Goal: Information Seeking & Learning: Find specific page/section

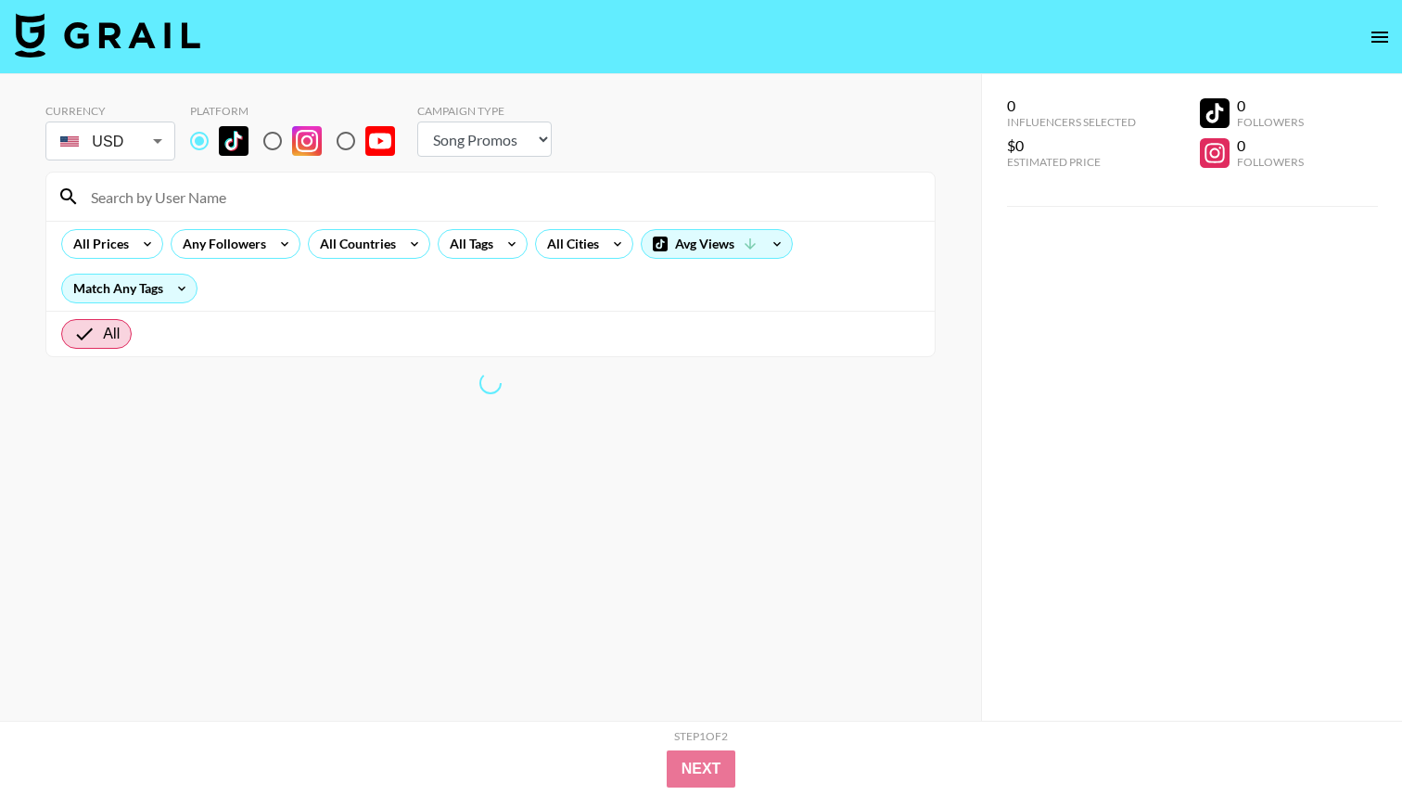
select select "Song"
click at [212, 197] on input at bounding box center [502, 197] width 844 height 30
click at [330, 245] on div "All Countries" at bounding box center [354, 244] width 91 height 28
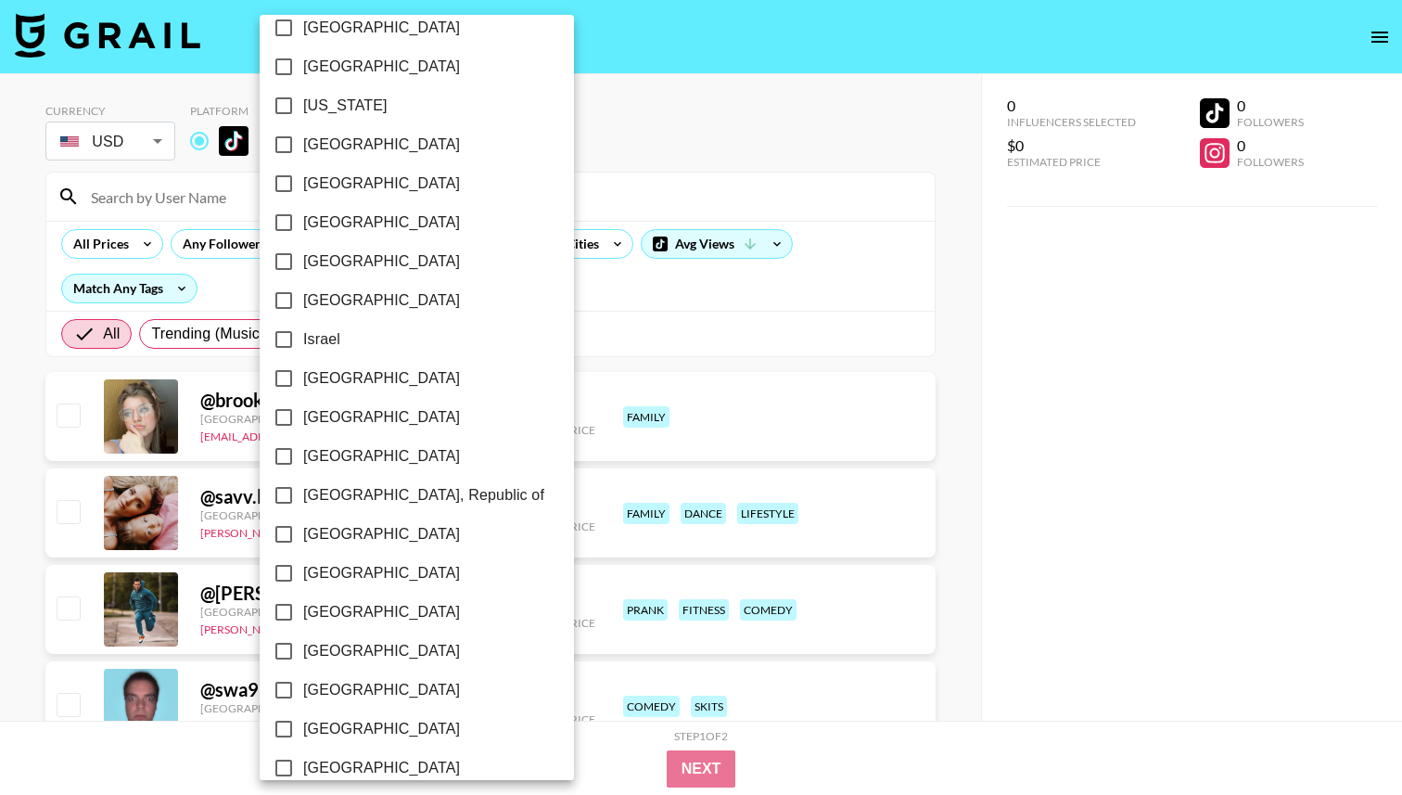
scroll to position [625, 0]
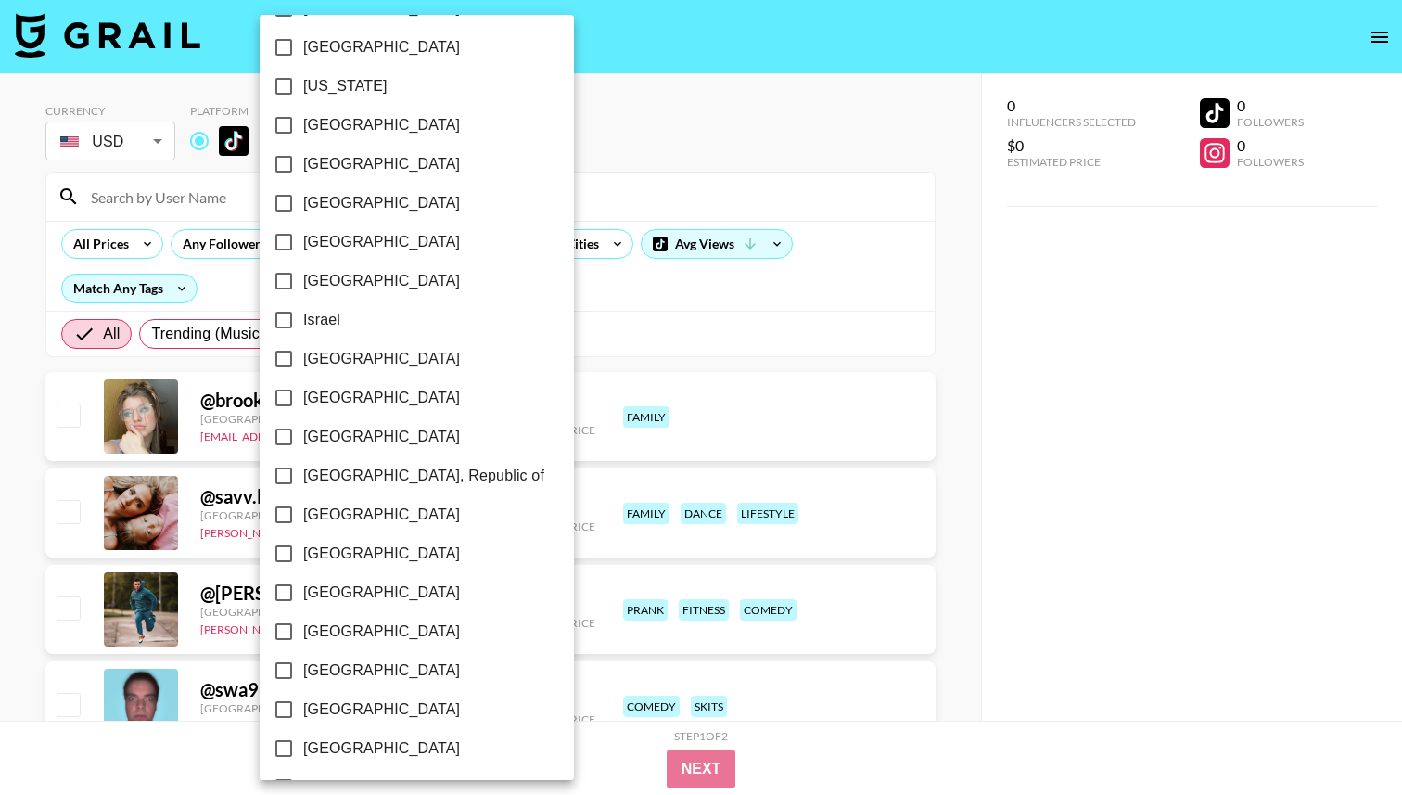
click at [281, 390] on input "[GEOGRAPHIC_DATA]" at bounding box center [283, 397] width 39 height 39
checkbox input "true"
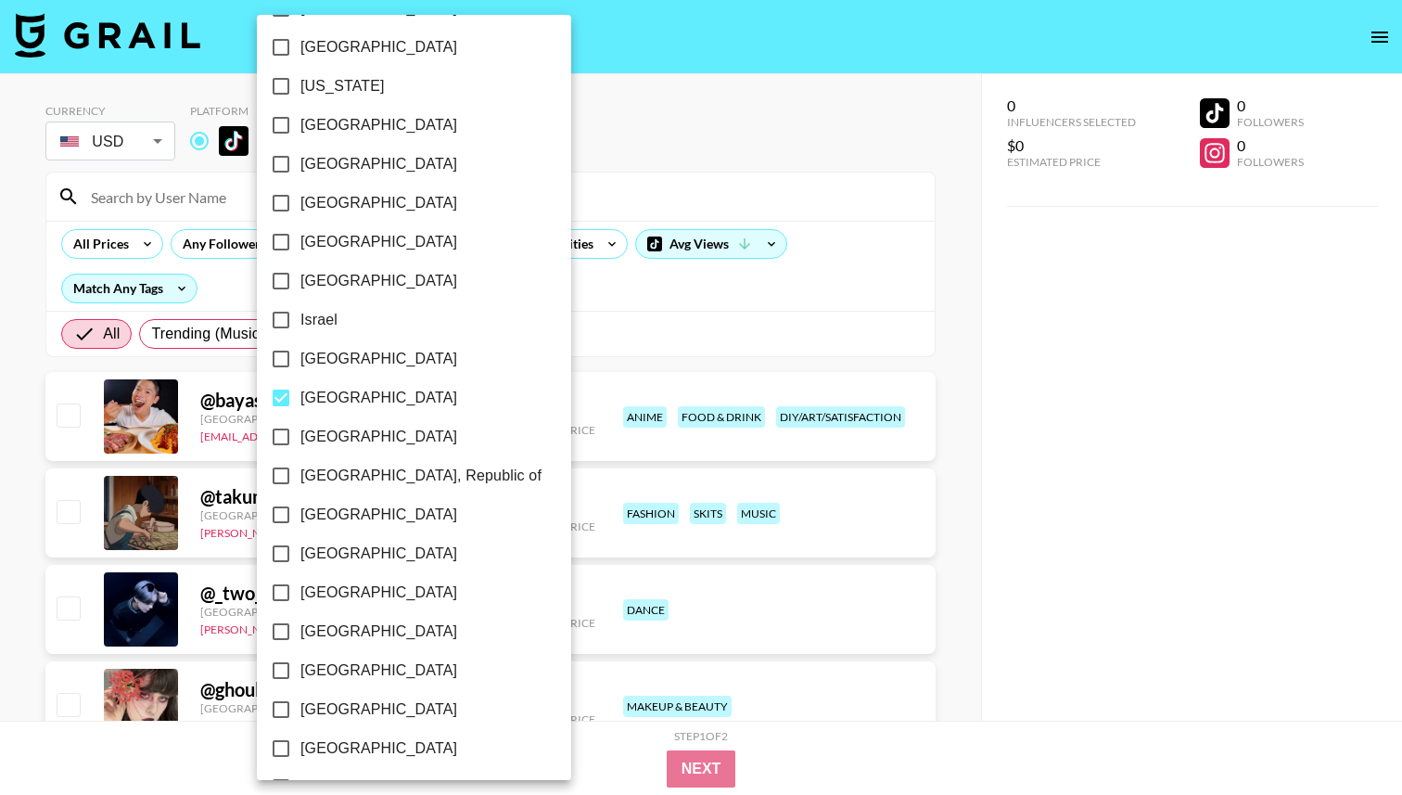
click at [709, 117] on div at bounding box center [701, 397] width 1402 height 795
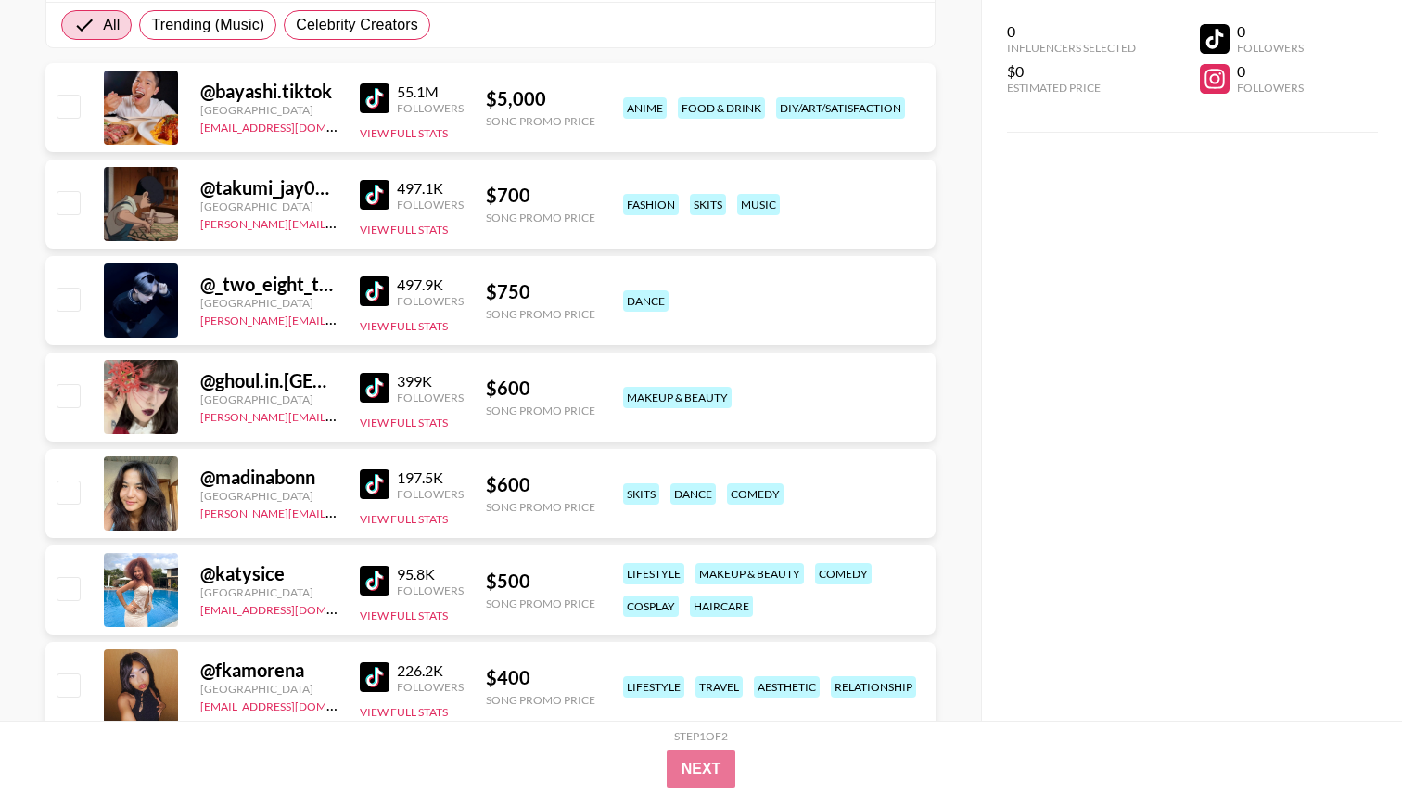
scroll to position [467, 0]
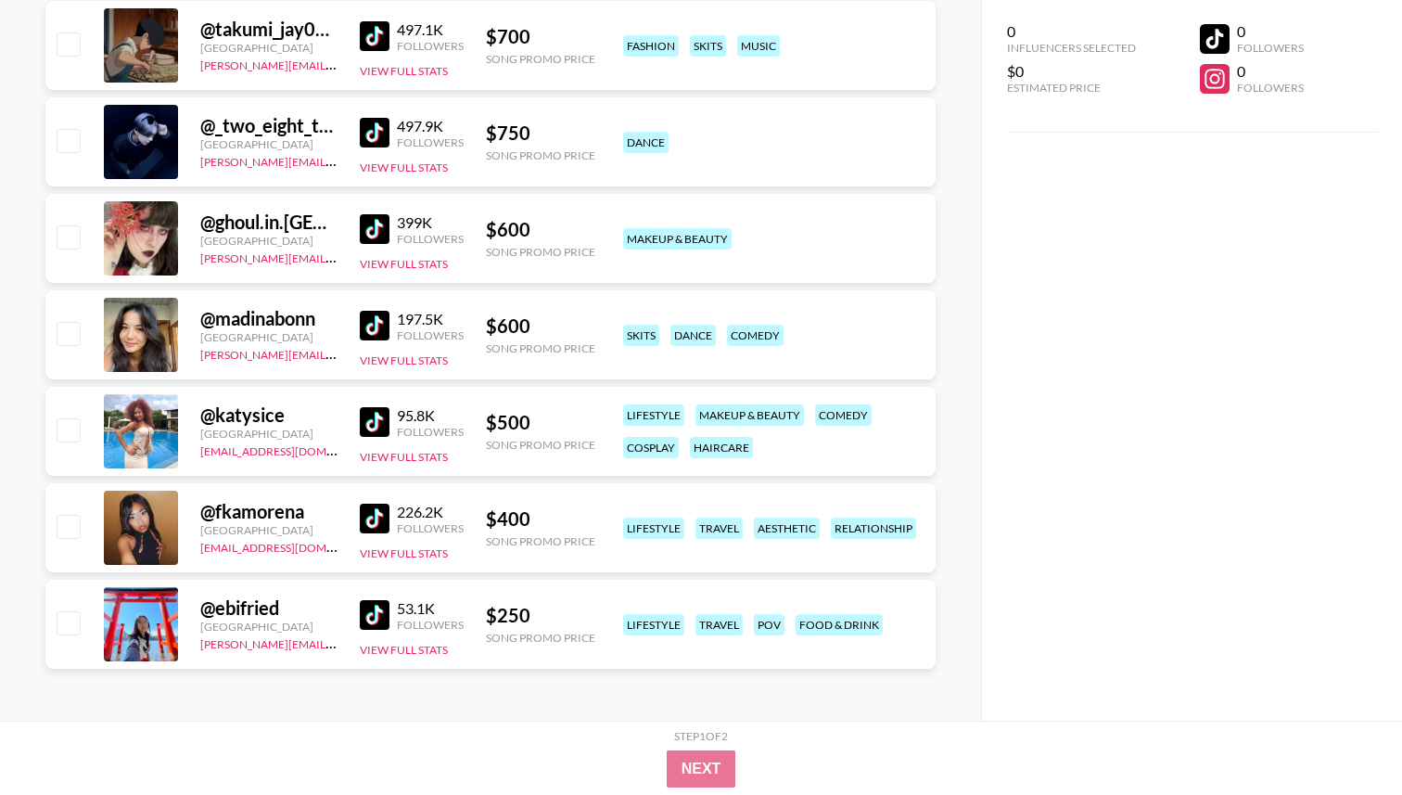
click at [370, 326] on img at bounding box center [375, 326] width 30 height 30
click at [358, 528] on div "@ fkamorena [GEOGRAPHIC_DATA] [EMAIL_ADDRESS][DOMAIN_NAME] 226.2K Followers Vie…" at bounding box center [490, 527] width 890 height 89
click at [362, 524] on img at bounding box center [375, 518] width 30 height 30
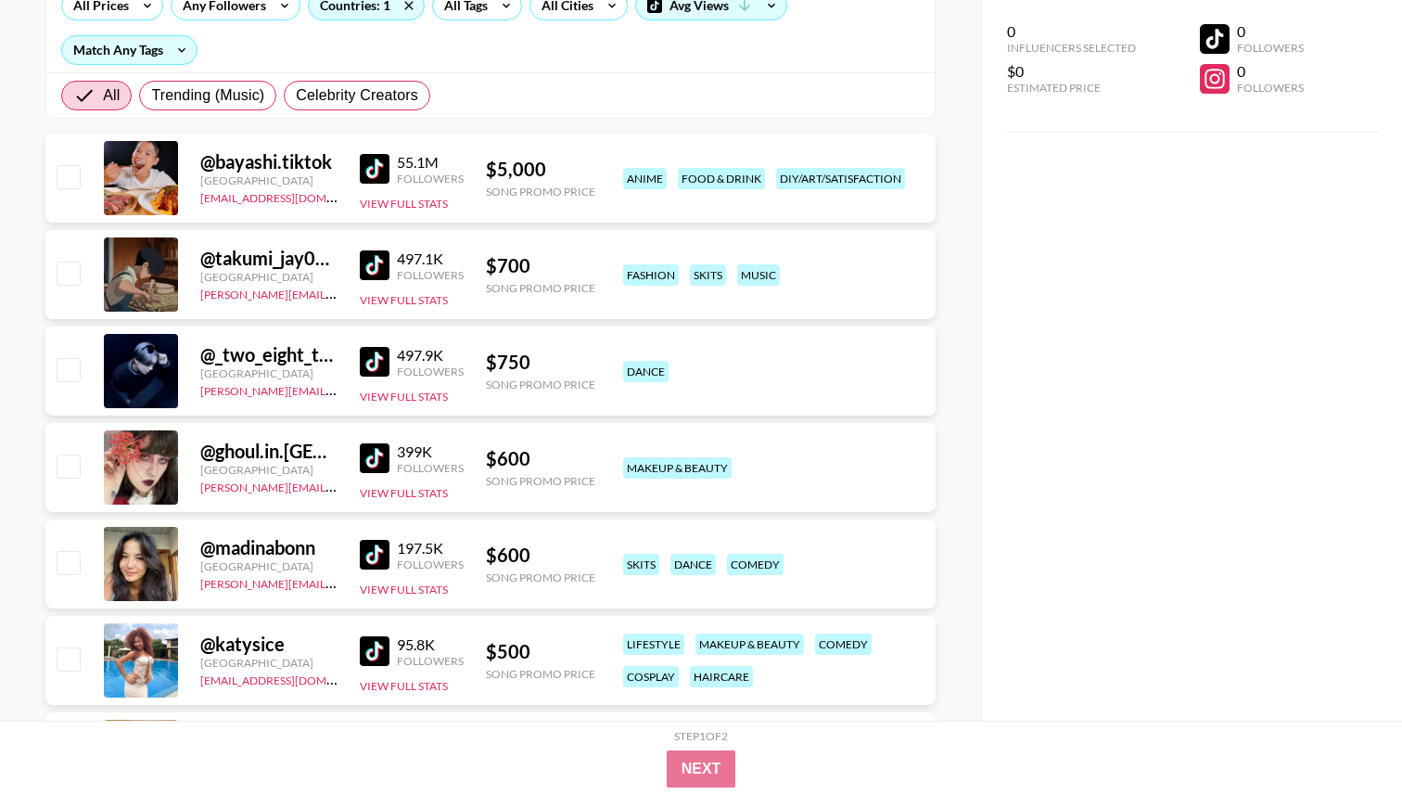
scroll to position [164, 0]
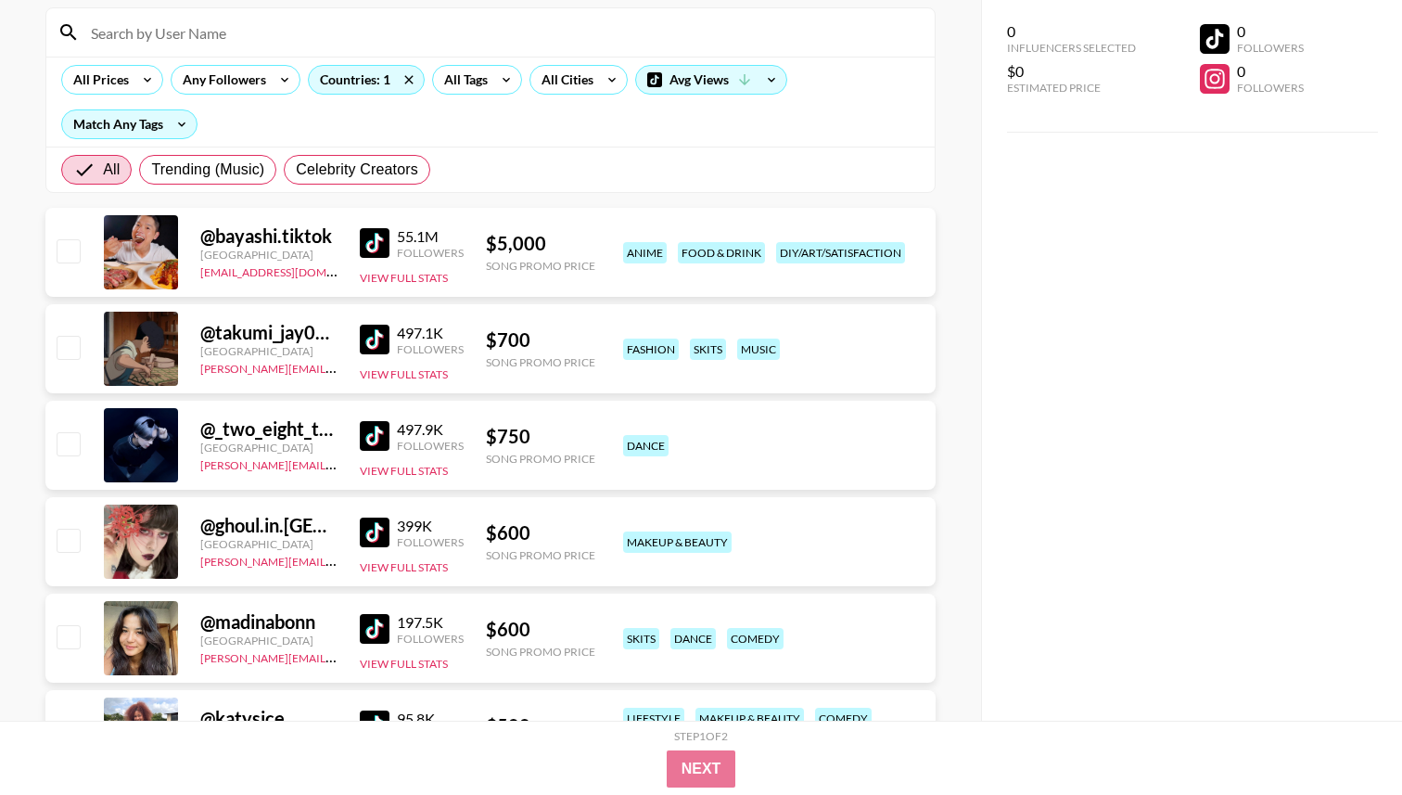
click at [354, 245] on div "@ bayashi.tiktok Japan [EMAIL_ADDRESS][DOMAIN_NAME] 55.1M Followers View Full S…" at bounding box center [490, 252] width 890 height 89
click at [363, 244] on img at bounding box center [375, 243] width 30 height 30
